Goal: Task Accomplishment & Management: Manage account settings

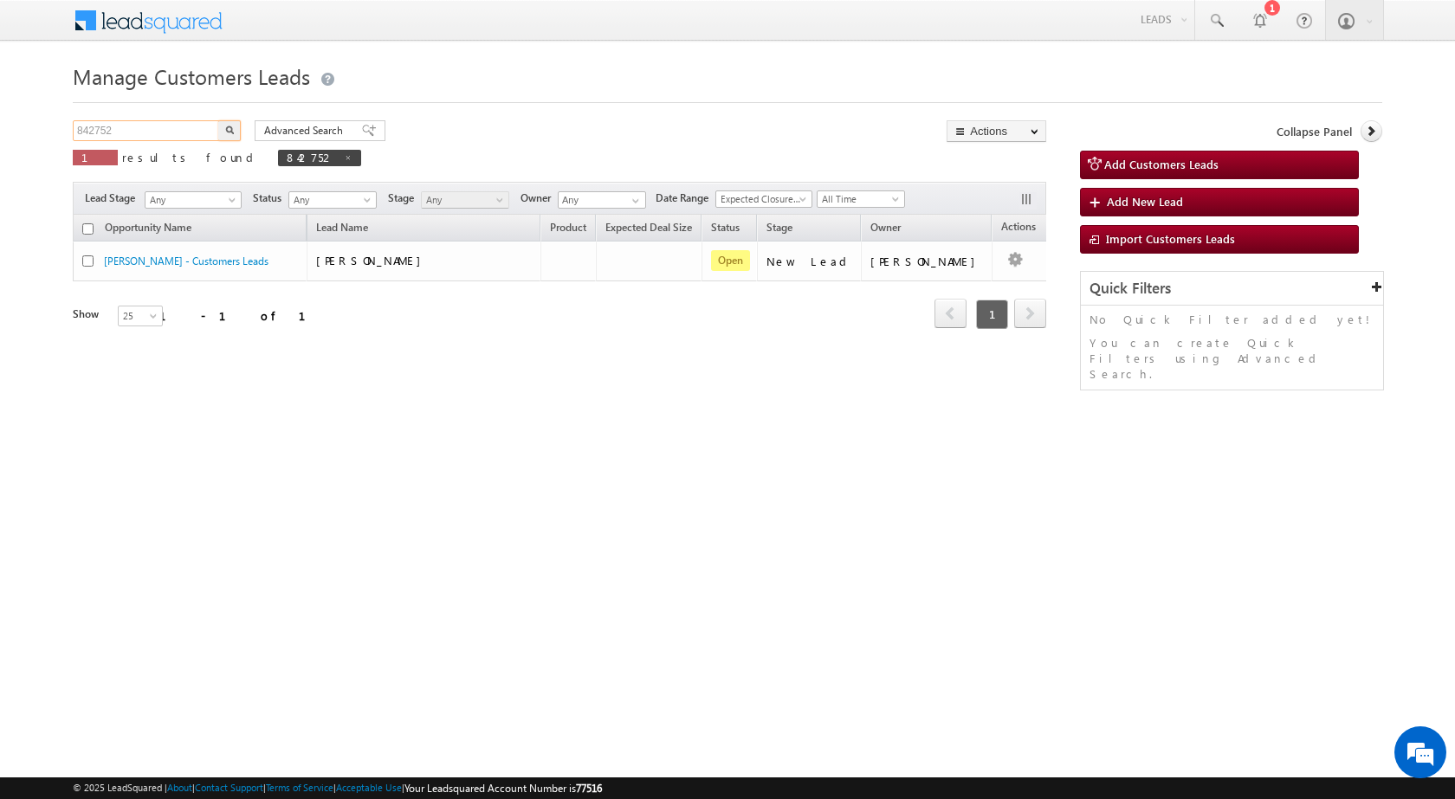
click at [102, 130] on input "842752" at bounding box center [147, 130] width 148 height 21
paste input "7111"
type input "847111"
click at [218, 120] on button "button" at bounding box center [229, 130] width 23 height 21
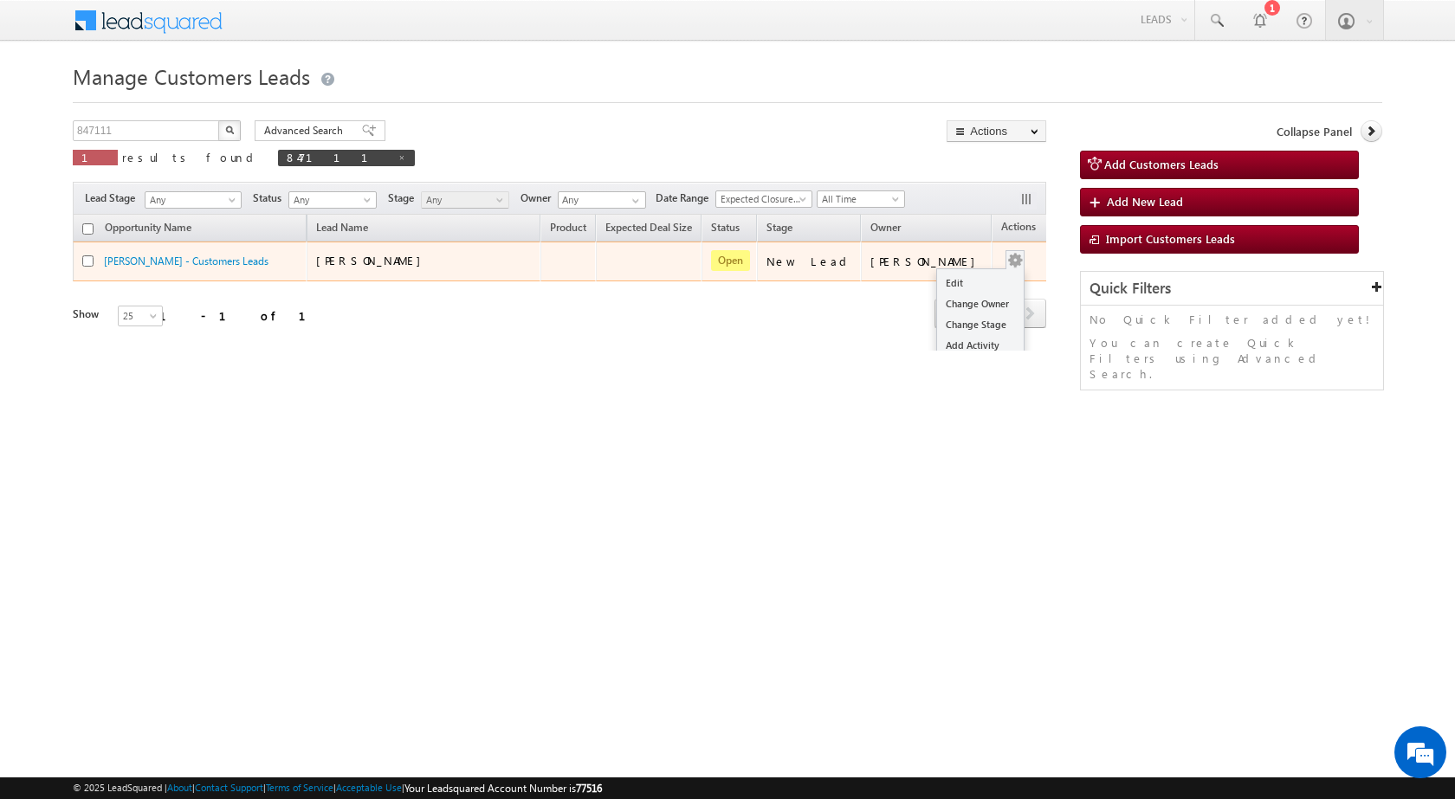
click at [1006, 268] on button "button" at bounding box center [1014, 260] width 17 height 17
click at [950, 280] on link "Edit" at bounding box center [980, 283] width 87 height 21
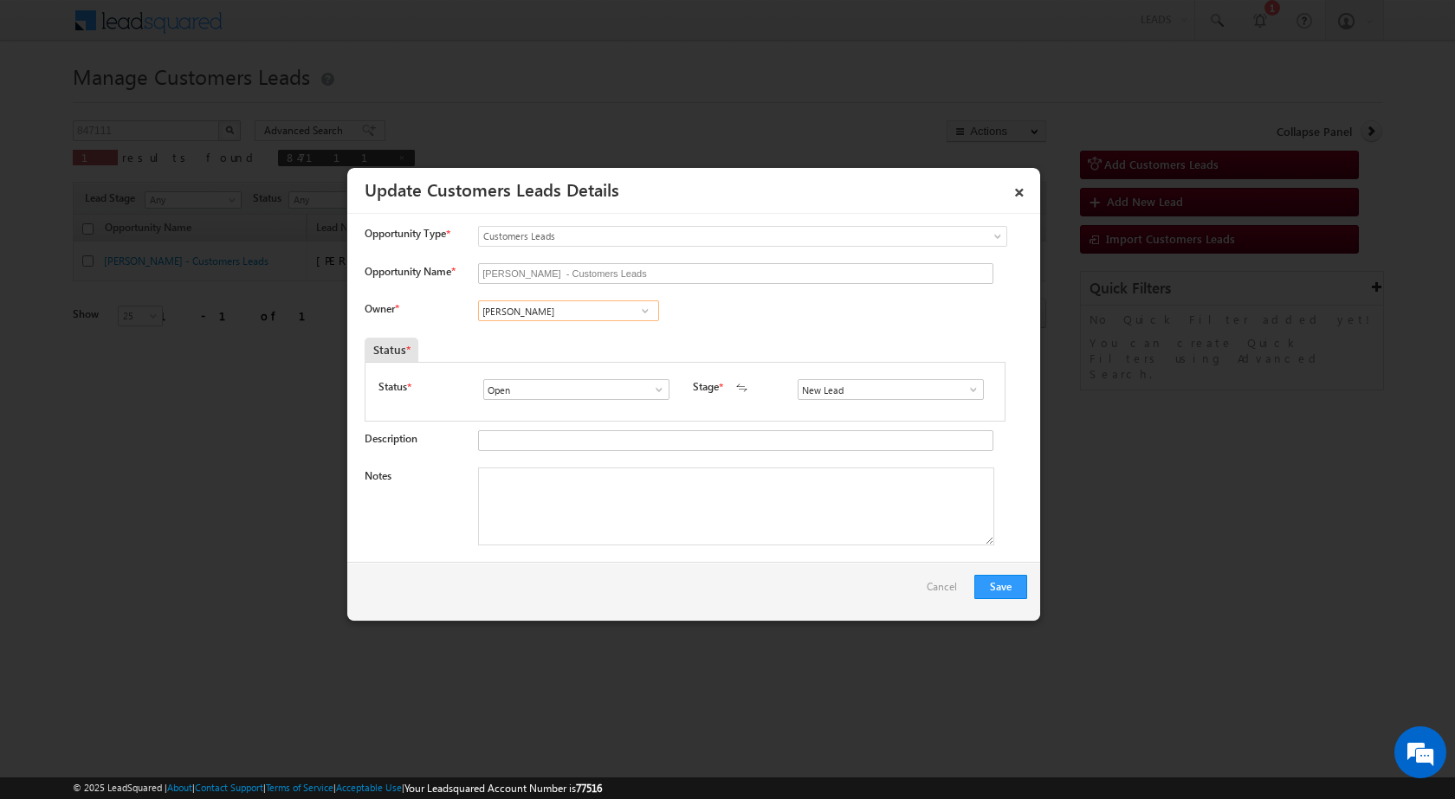
click at [585, 315] on input "[PERSON_NAME]" at bounding box center [568, 311] width 181 height 21
paste input "[EMAIL_ADDRESS][DOMAIN_NAME]"
click at [578, 339] on span "[EMAIL_ADDRESS][DOMAIN_NAME]" at bounding box center [563, 345] width 156 height 13
type input "[PERSON_NAME]"
click at [662, 549] on div "Notes" at bounding box center [696, 511] width 662 height 87
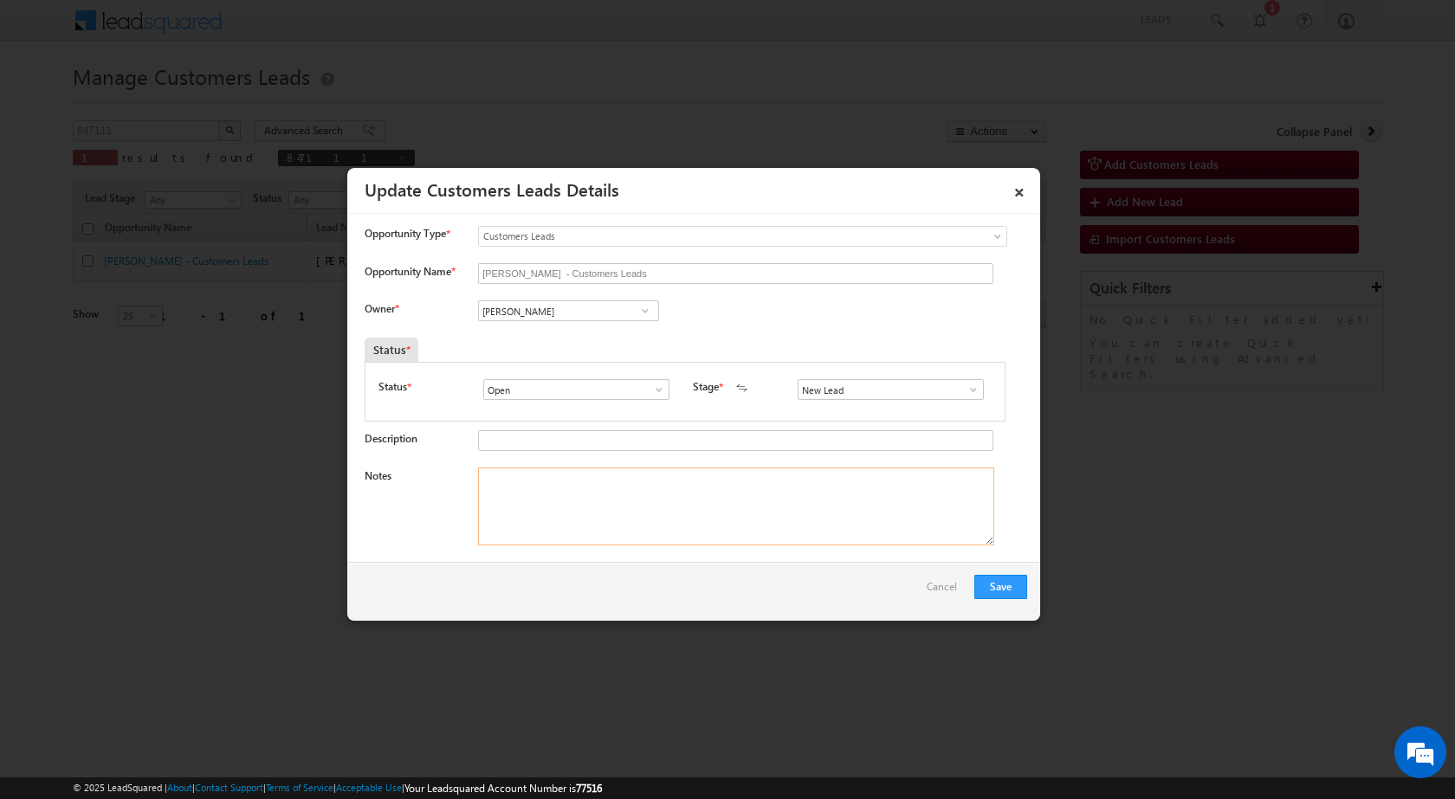
click at [675, 505] on textarea "Notes" at bounding box center [736, 507] width 516 height 78
paste textarea "847111 / [PERSON_NAME] / 9509254215 / CONSTRUCTION / OWNER WIFE / 342013 TO [GE…"
type textarea "847111 / [PERSON_NAME] / 9509254215 / CONSTRUCTION / OWNER WIFE / 342013 TO [GE…"
drag, startPoint x: 926, startPoint y: 386, endPoint x: 957, endPoint y: 390, distance: 31.4
click at [927, 386] on input "New Lead" at bounding box center [891, 389] width 186 height 21
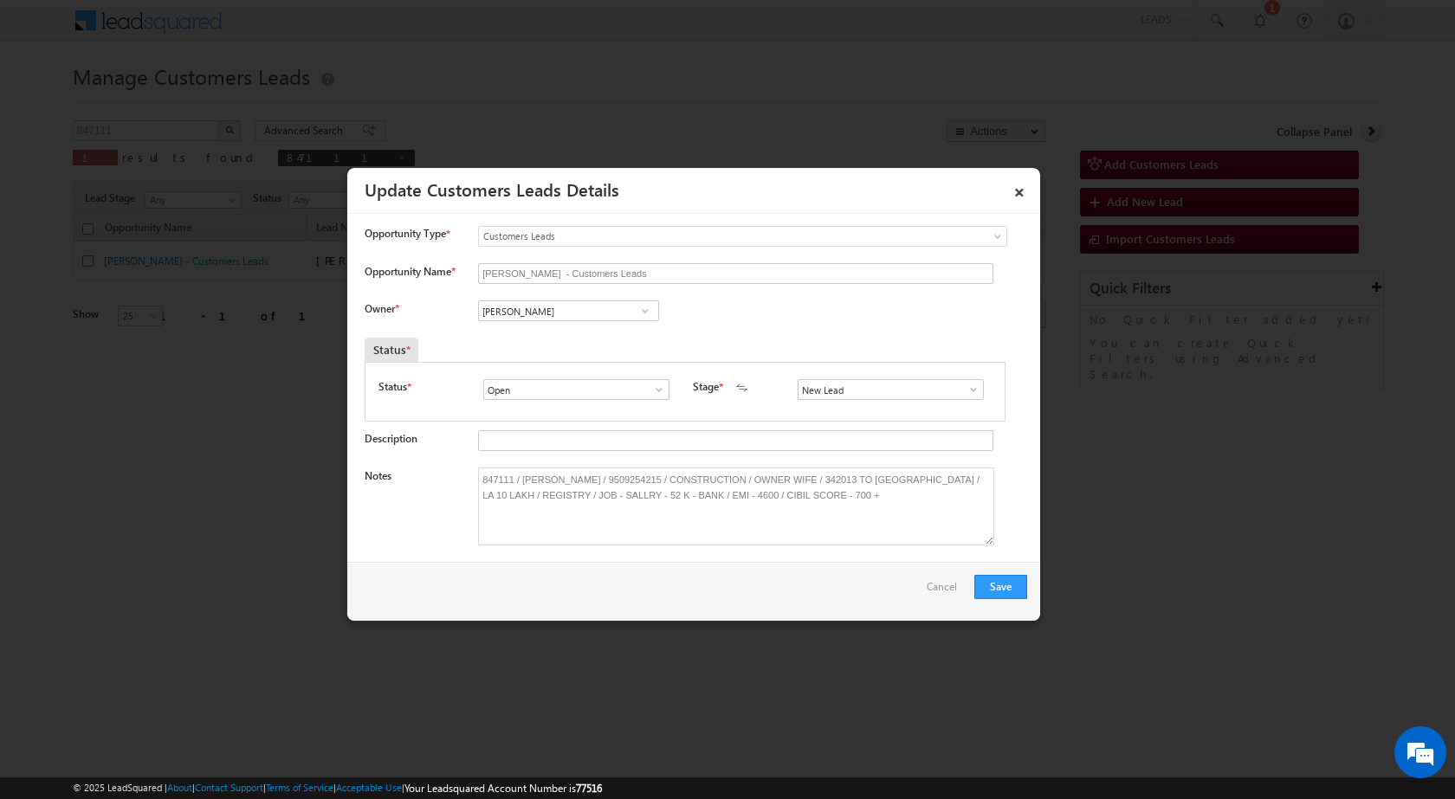
click at [965, 391] on span at bounding box center [973, 390] width 17 height 14
click at [815, 466] on link "Sales Marked" at bounding box center [890, 464] width 185 height 20
type input "Sales Marked"
click at [994, 575] on button "Save" at bounding box center [1000, 587] width 53 height 24
